Goal: Find specific page/section: Find specific page/section

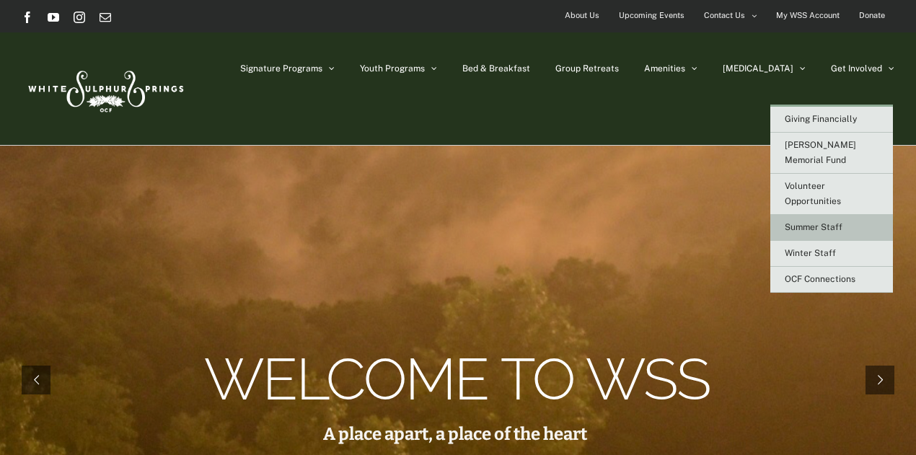
click at [817, 222] on span "Summer Staff" at bounding box center [814, 227] width 58 height 10
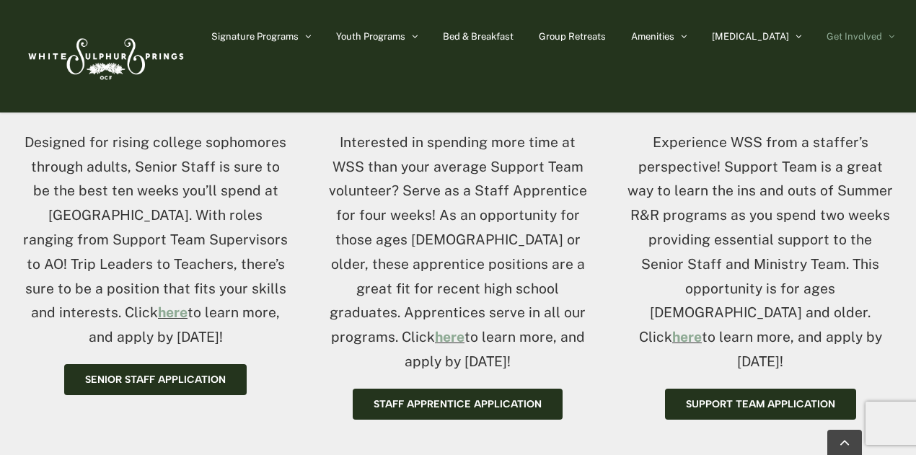
scroll to position [635, 0]
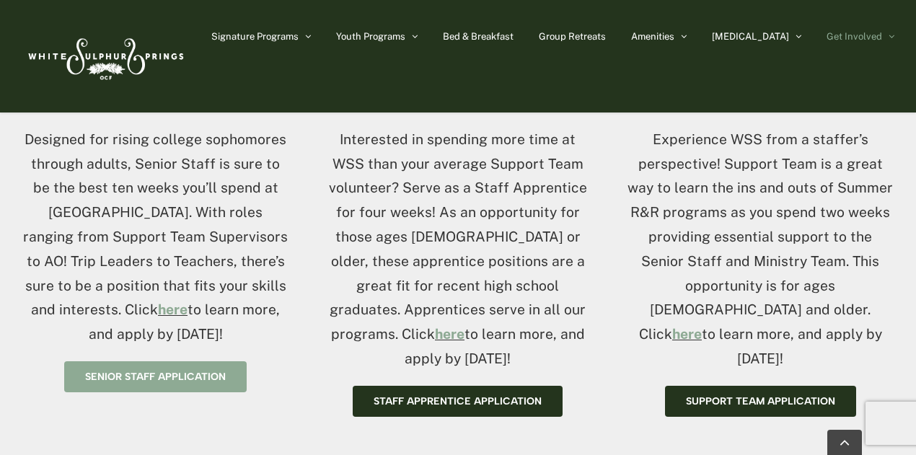
click at [165, 377] on span "Senior Staff application" at bounding box center [155, 377] width 141 height 12
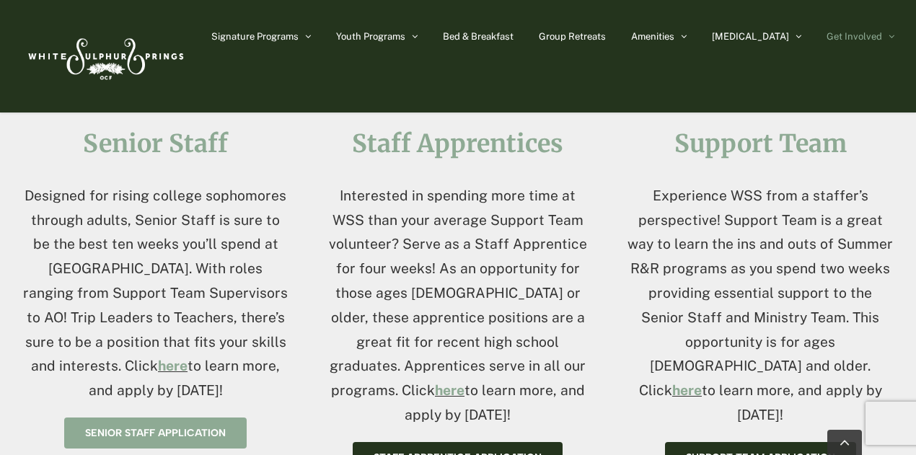
scroll to position [577, 0]
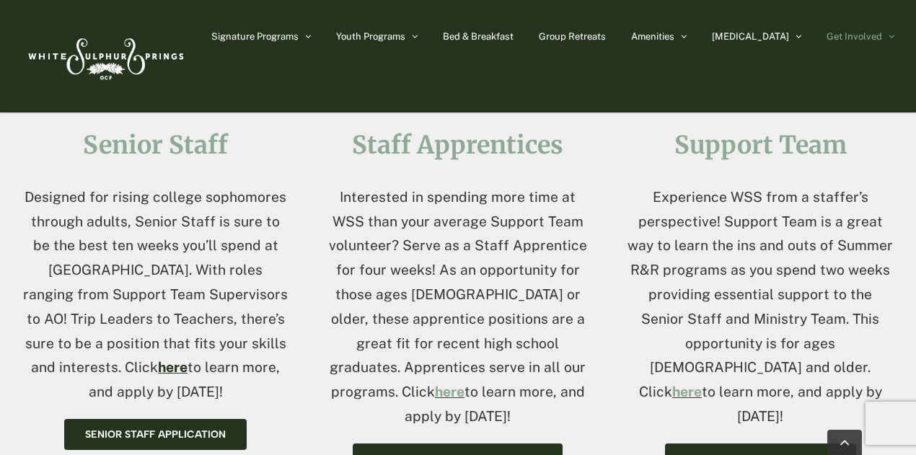
click at [158, 372] on link "here" at bounding box center [173, 367] width 30 height 16
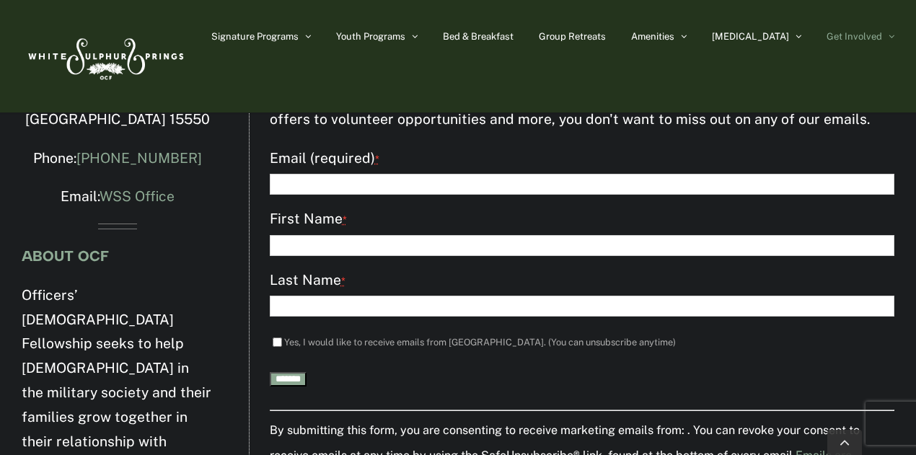
scroll to position [4679, 0]
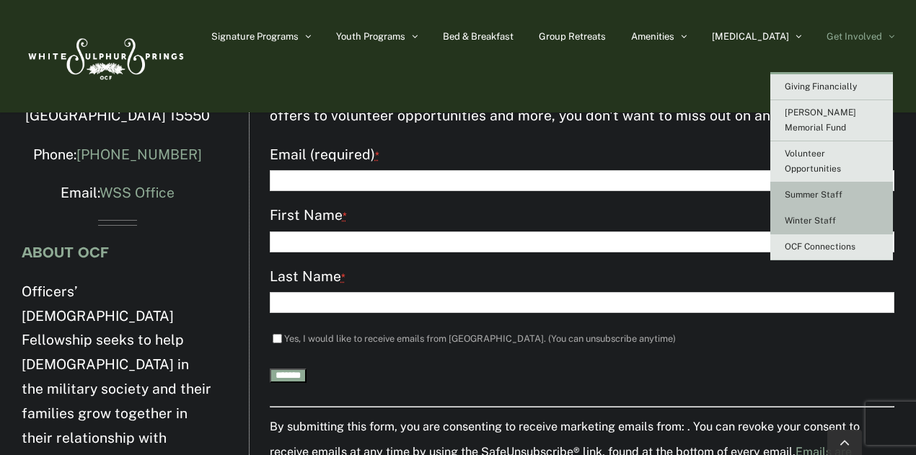
click at [834, 216] on span "Winter Staff" at bounding box center [810, 221] width 51 height 10
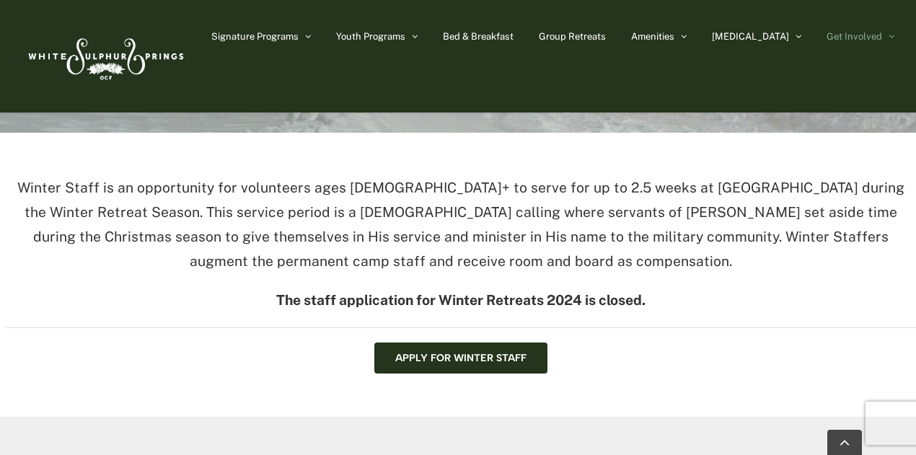
scroll to position [375, 0]
